Goal: Use online tool/utility: Utilize a website feature to perform a specific function

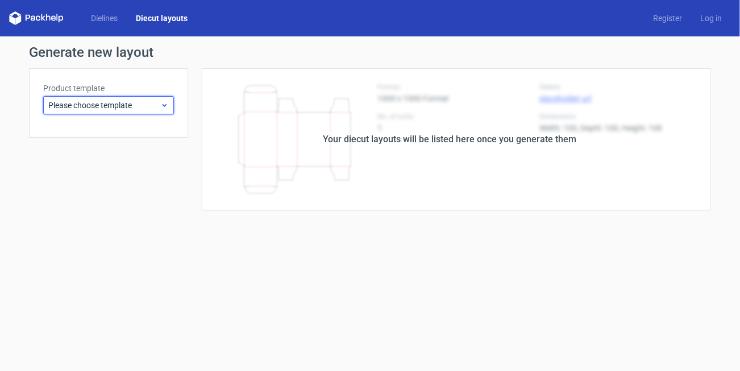
click at [118, 108] on span "Please choose template" at bounding box center [104, 104] width 112 height 11
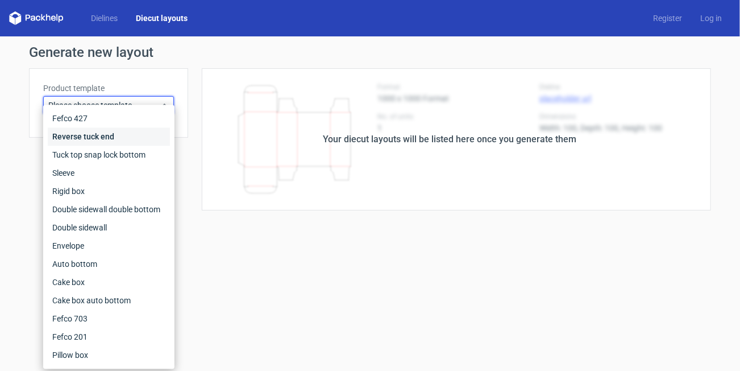
click at [106, 131] on div "Reverse tuck end" at bounding box center [109, 136] width 122 height 18
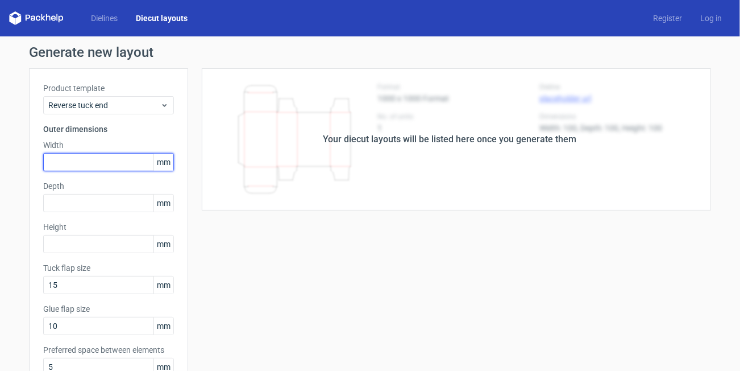
click at [113, 156] on input "text" at bounding box center [108, 162] width 131 height 18
type input "50"
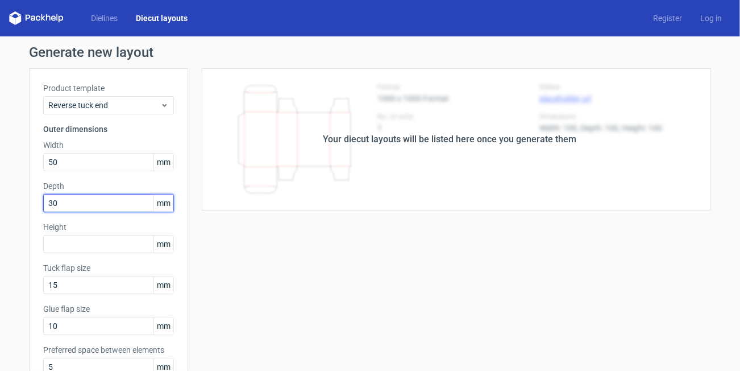
type input "30"
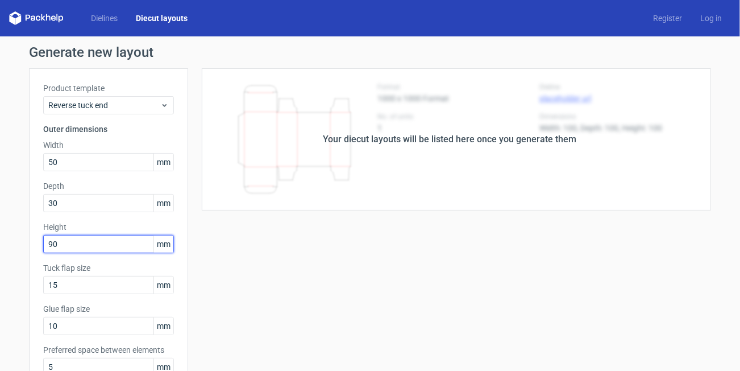
type input "90"
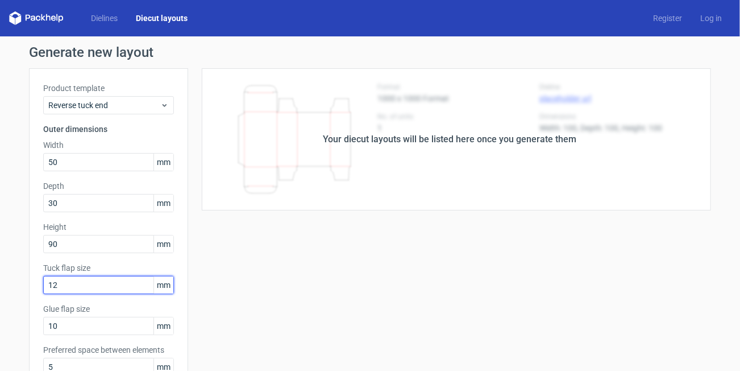
type input "12"
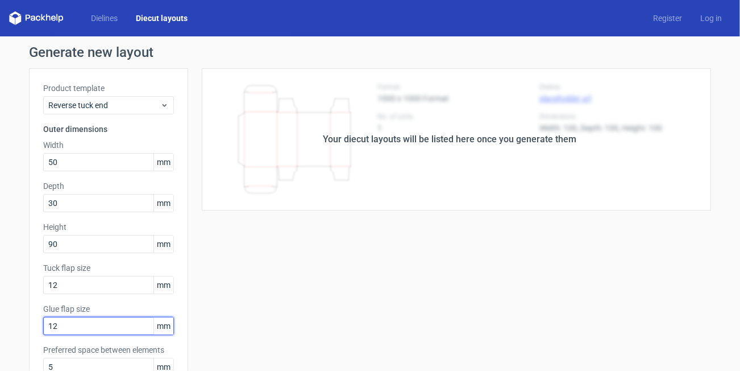
type input "12"
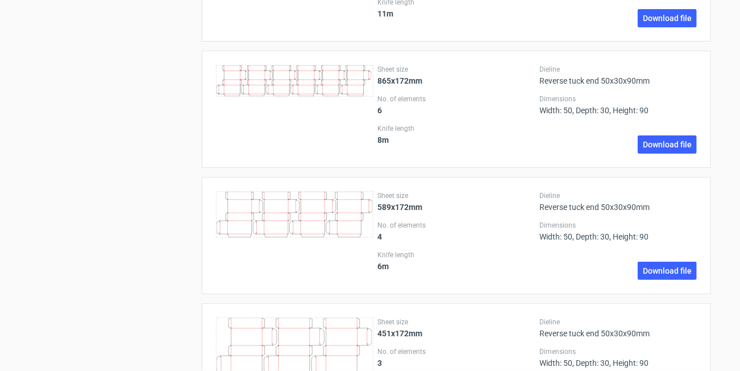
scroll to position [1560, 0]
